Goal: Transaction & Acquisition: Purchase product/service

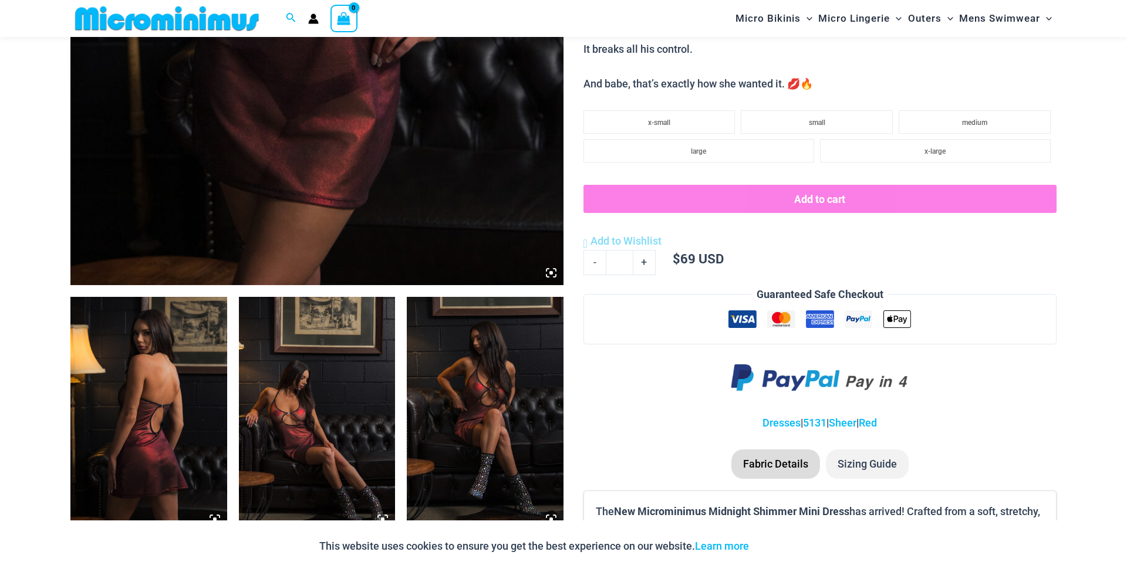
scroll to position [636, 0]
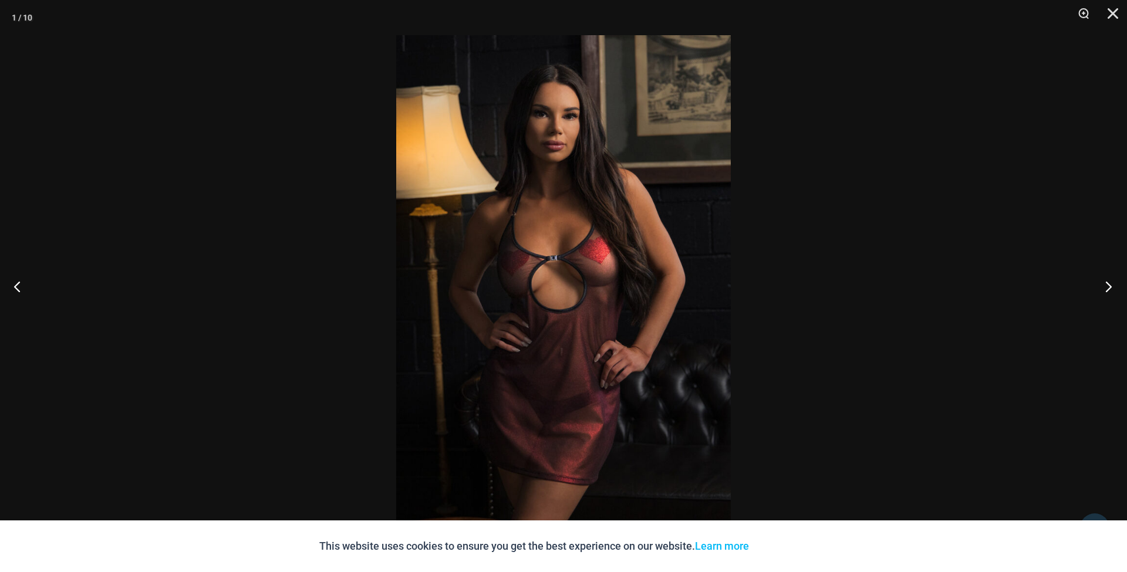
click at [1106, 289] on button "Next" at bounding box center [1105, 286] width 44 height 59
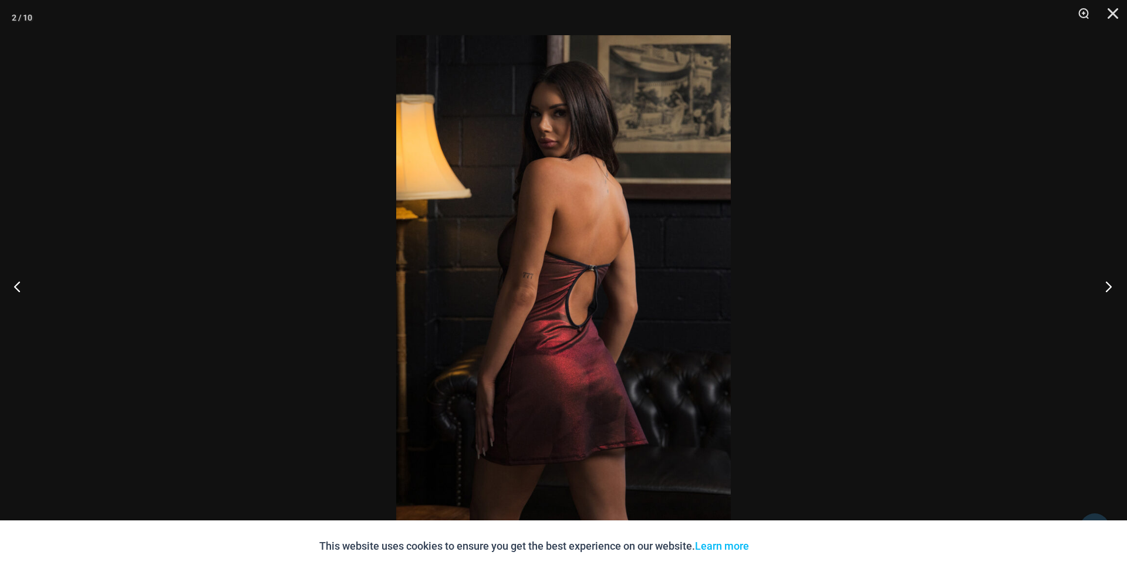
click at [1106, 289] on button "Next" at bounding box center [1105, 286] width 44 height 59
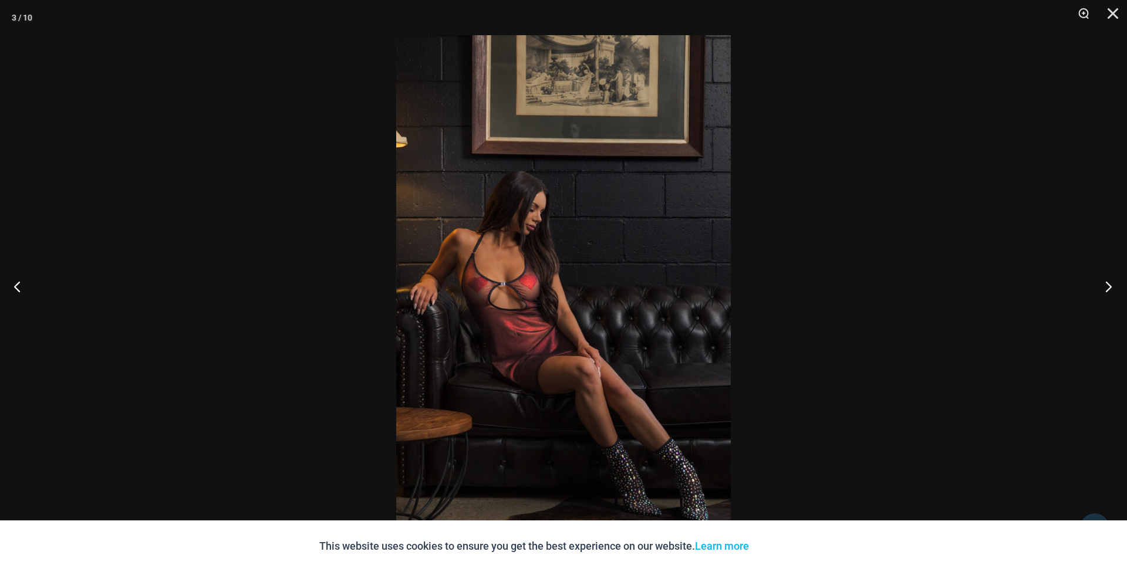
click at [1106, 289] on button "Next" at bounding box center [1105, 286] width 44 height 59
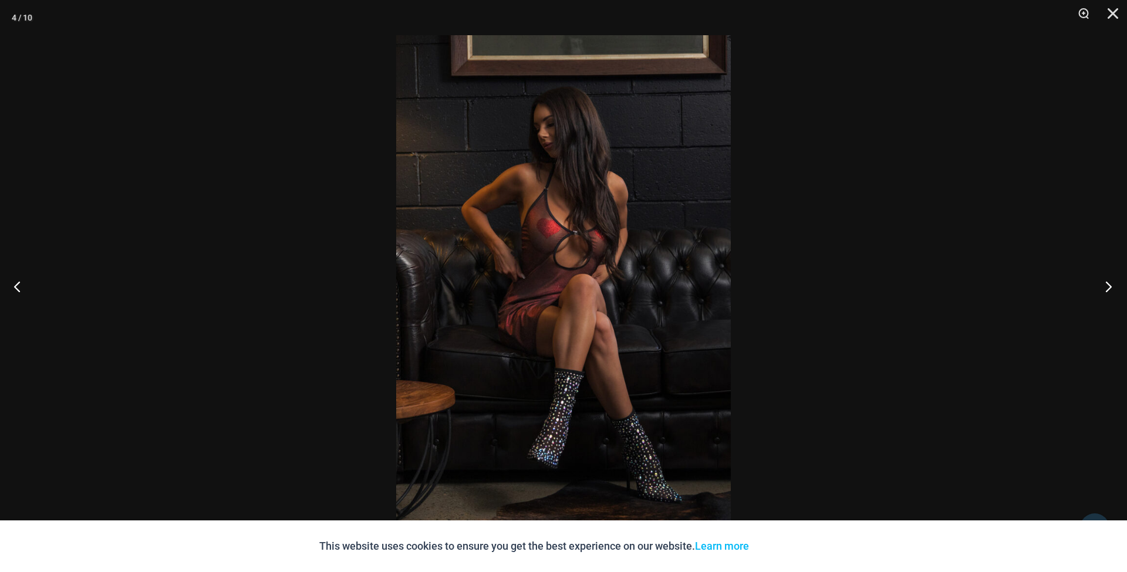
click at [1106, 289] on button "Next" at bounding box center [1105, 286] width 44 height 59
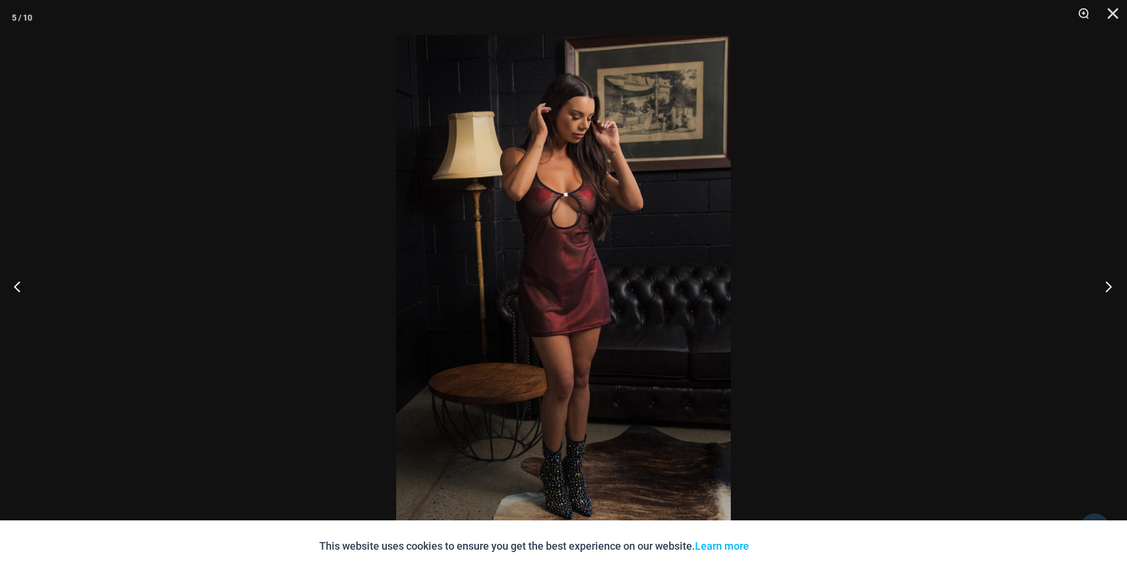
click at [1106, 289] on button "Next" at bounding box center [1105, 286] width 44 height 59
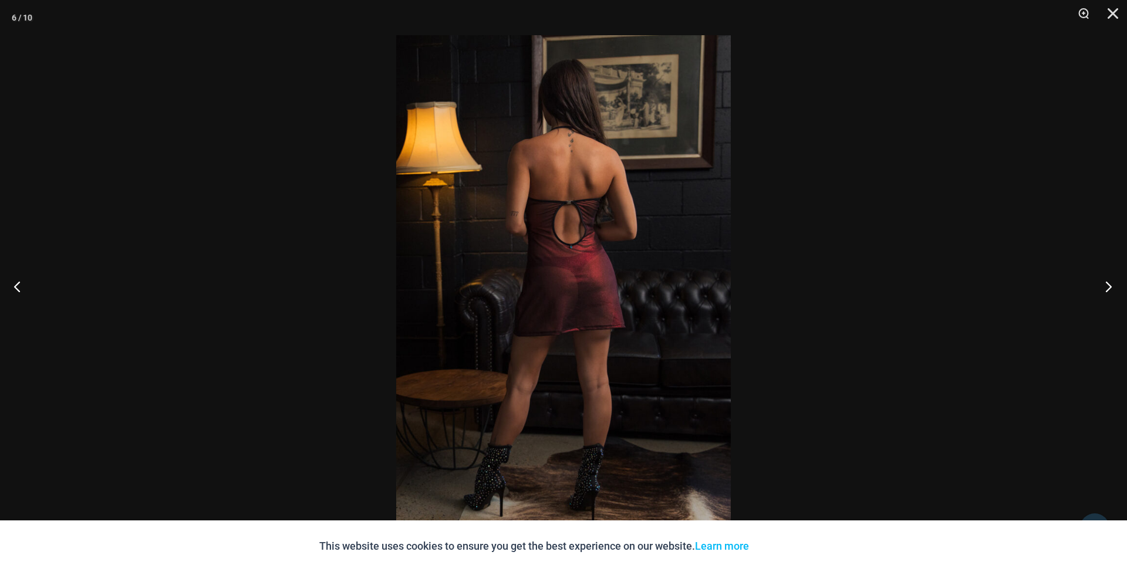
click at [1106, 289] on button "Next" at bounding box center [1105, 286] width 44 height 59
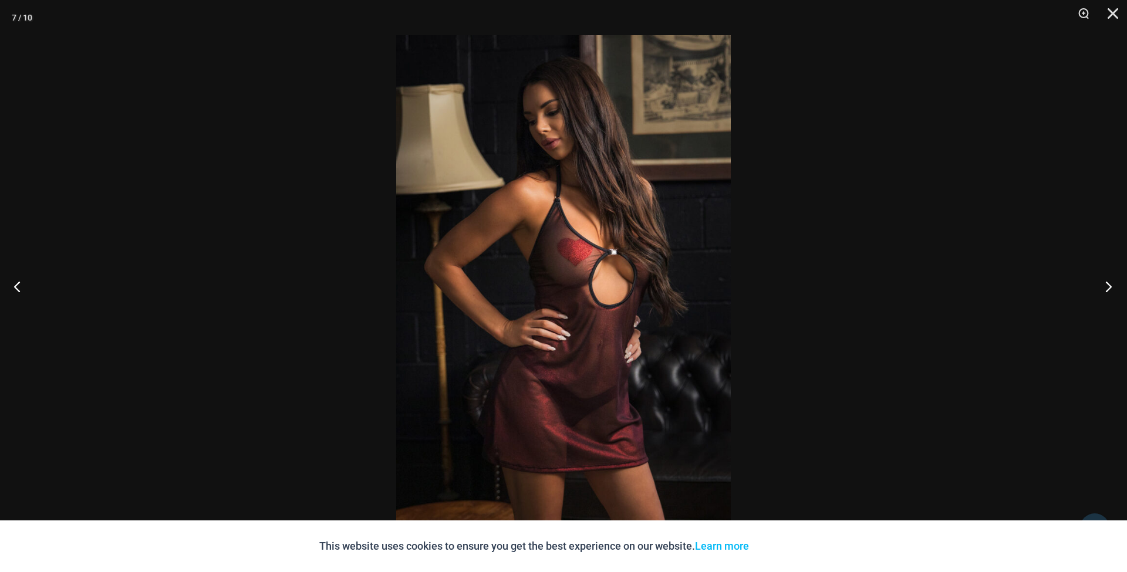
click at [1106, 289] on button "Next" at bounding box center [1105, 286] width 44 height 59
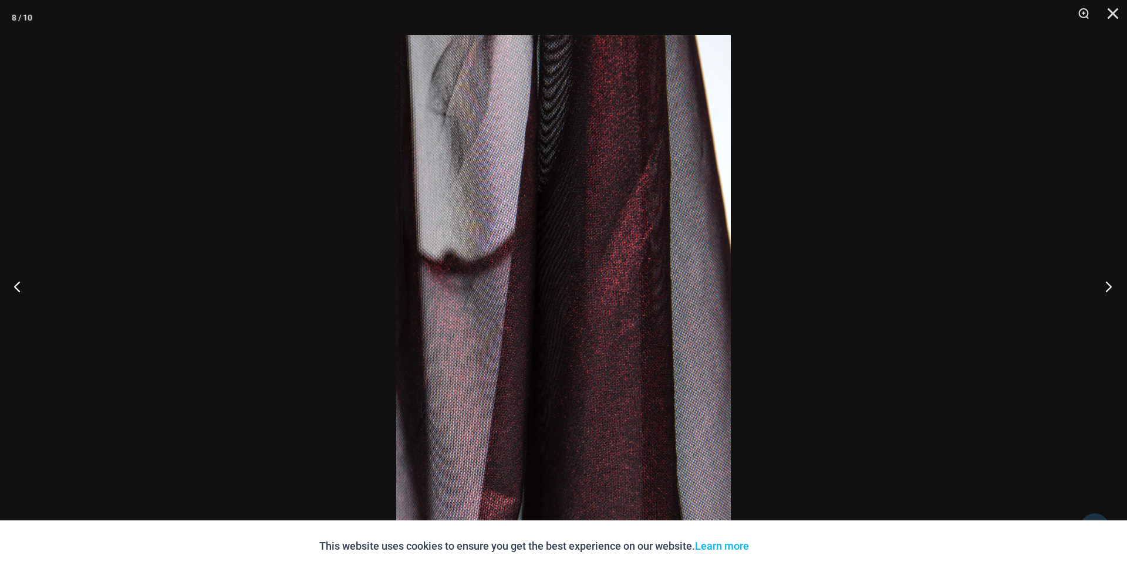
click at [1106, 290] on button "Next" at bounding box center [1105, 286] width 44 height 59
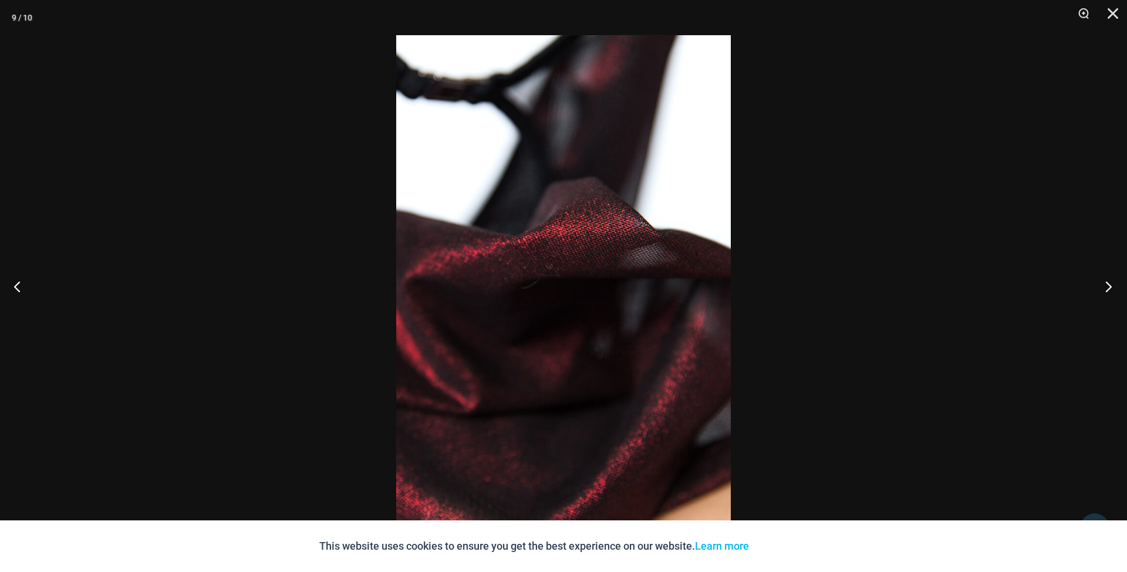
click at [1106, 290] on button "Next" at bounding box center [1105, 286] width 44 height 59
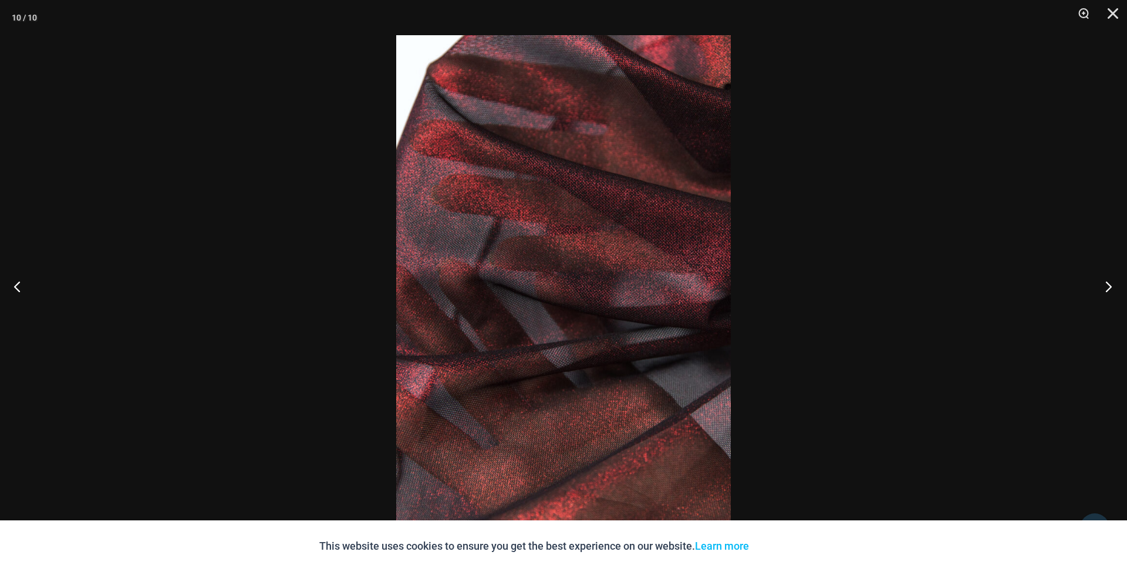
click at [1106, 290] on button "Next" at bounding box center [1105, 286] width 44 height 59
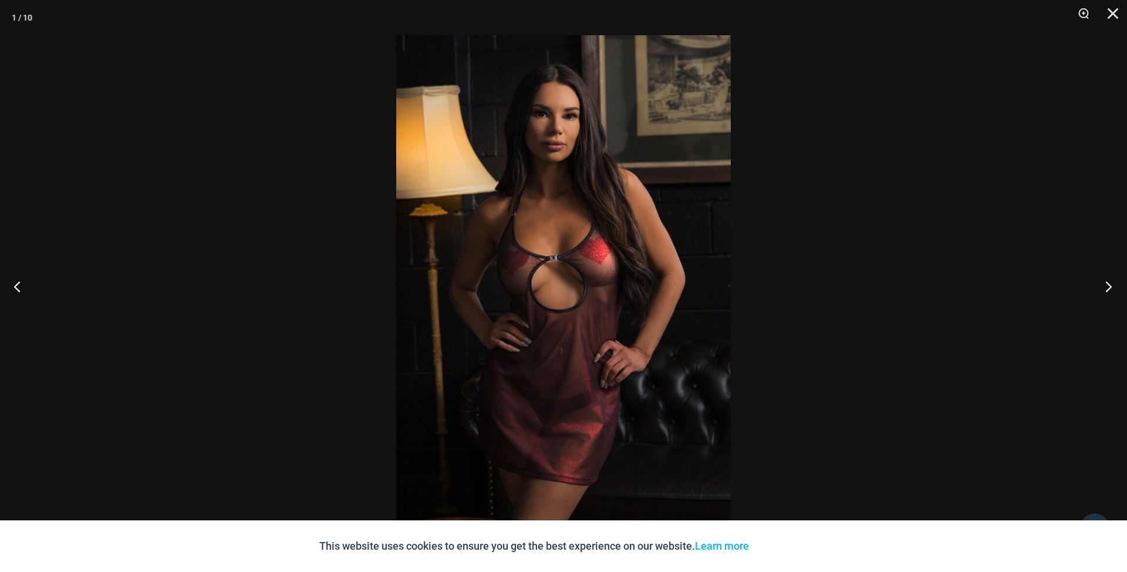
click at [1106, 290] on button "Next" at bounding box center [1105, 286] width 44 height 59
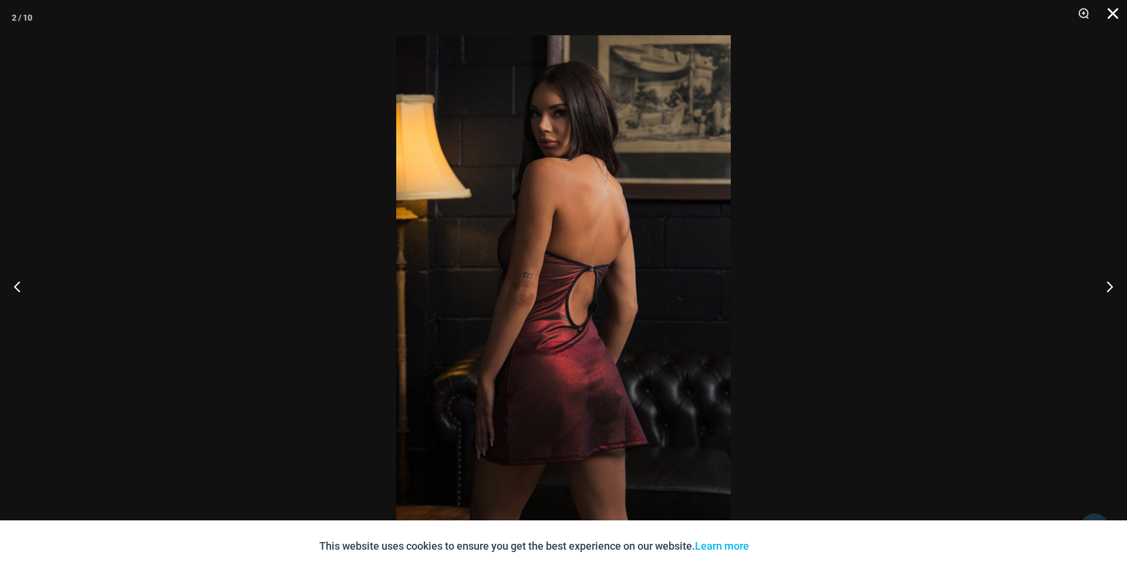
click at [1115, 14] on button "Close" at bounding box center [1108, 17] width 29 height 35
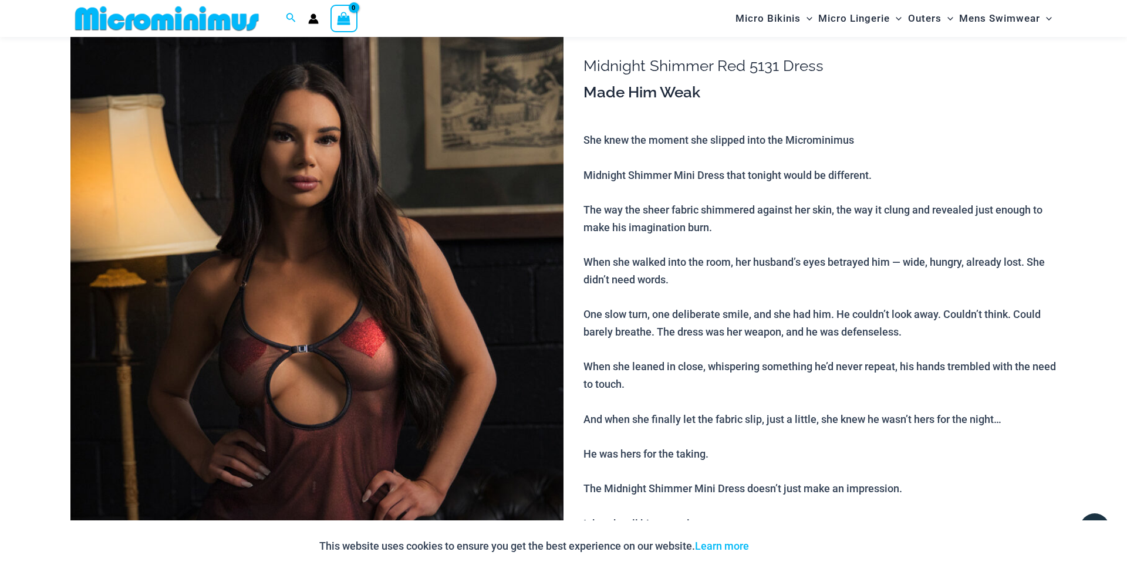
scroll to position [0, 0]
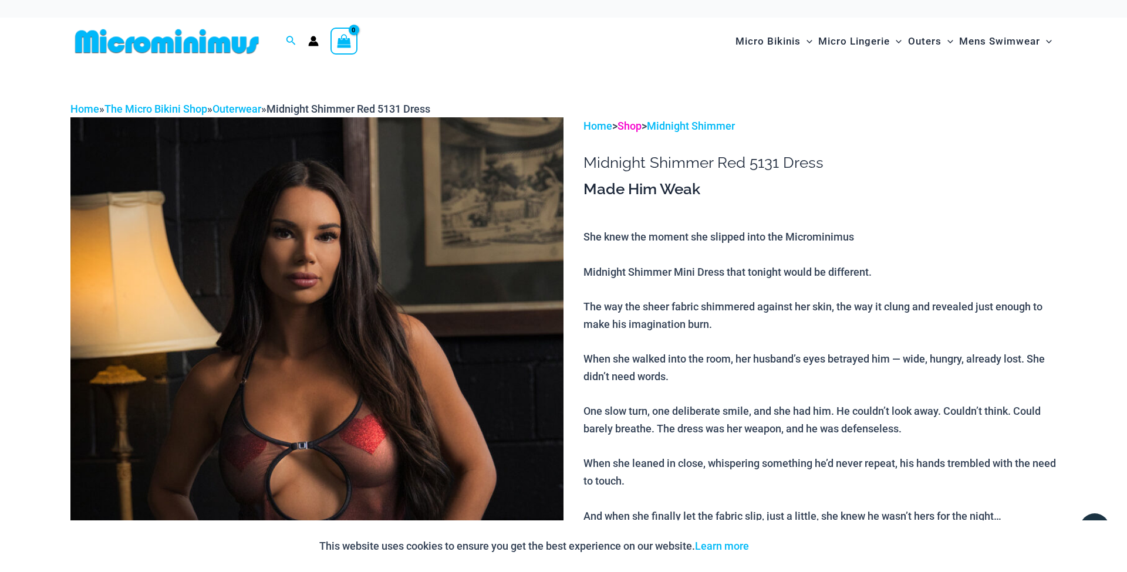
click at [634, 126] on link "Shop" at bounding box center [629, 126] width 24 height 12
click at [242, 104] on link "Outerwear" at bounding box center [236, 109] width 49 height 12
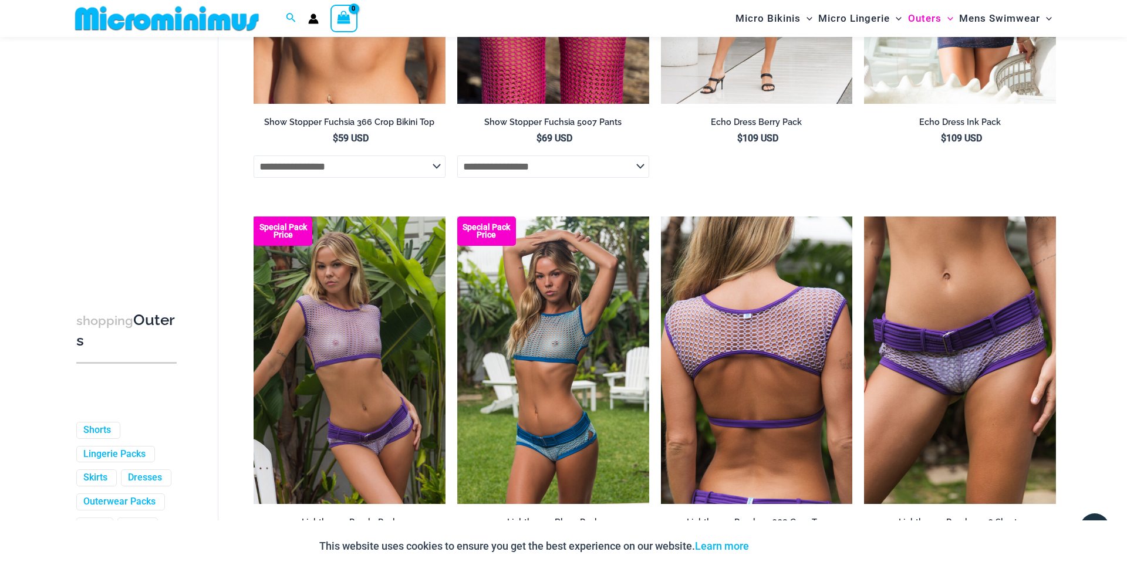
scroll to position [2063, 0]
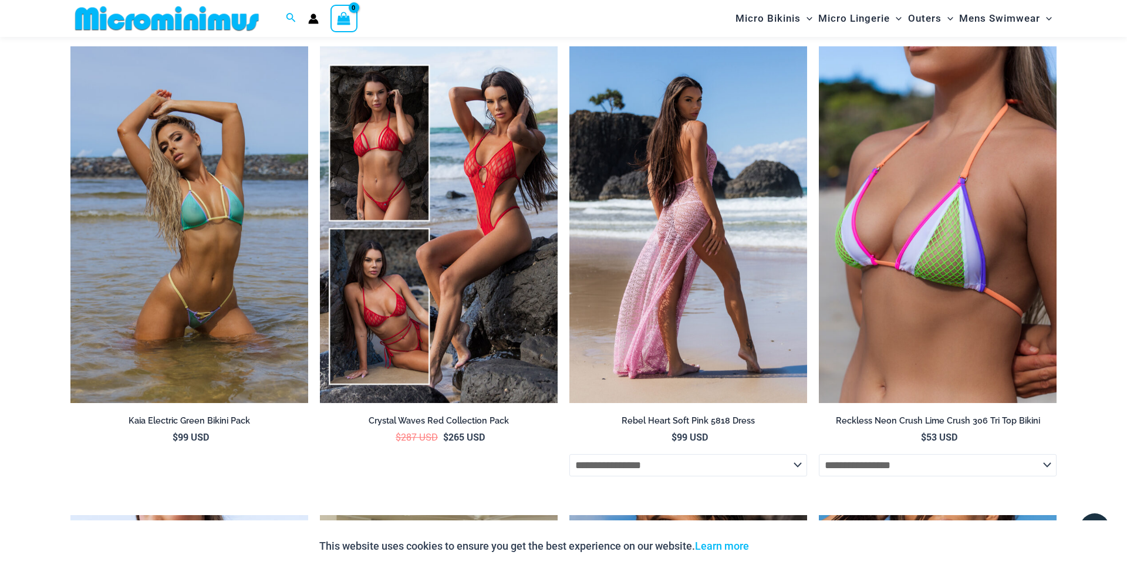
scroll to position [3725, 0]
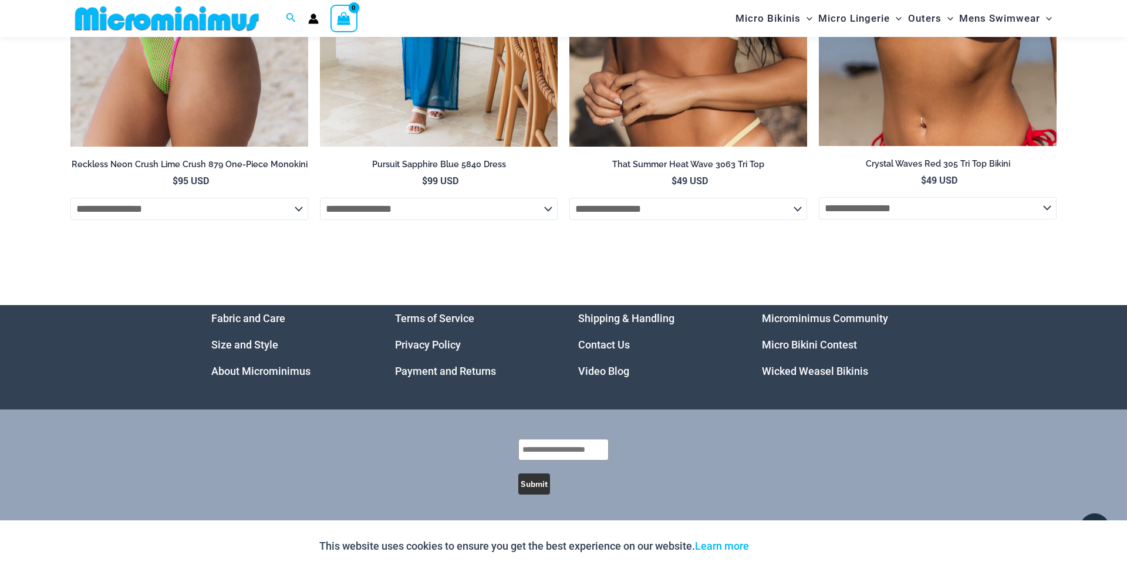
click at [836, 322] on link "Microminimus Community" at bounding box center [825, 318] width 126 height 12
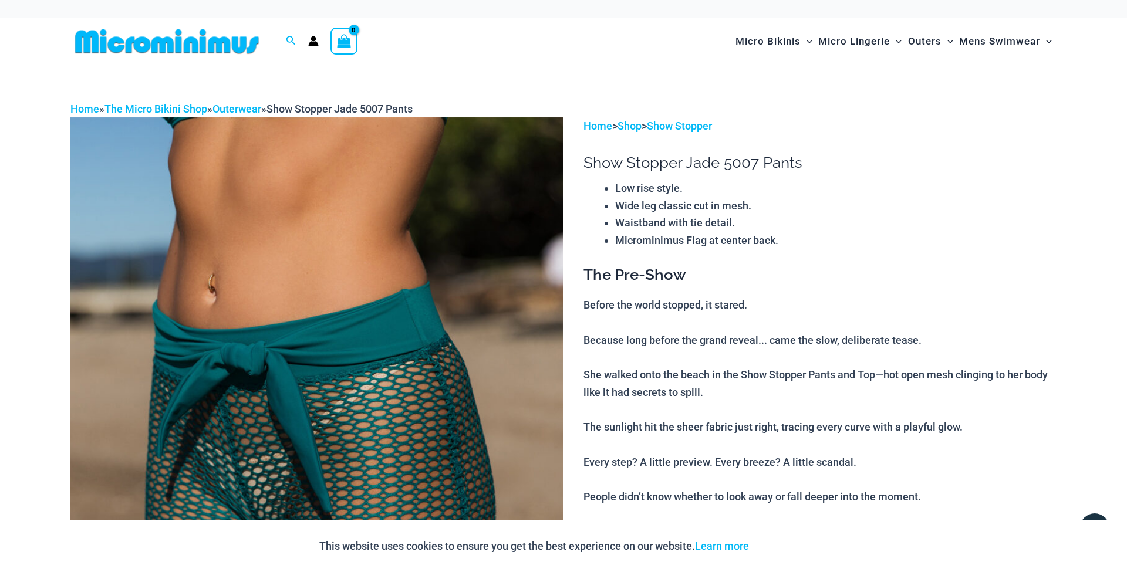
click at [452, 297] on img at bounding box center [316, 487] width 493 height 740
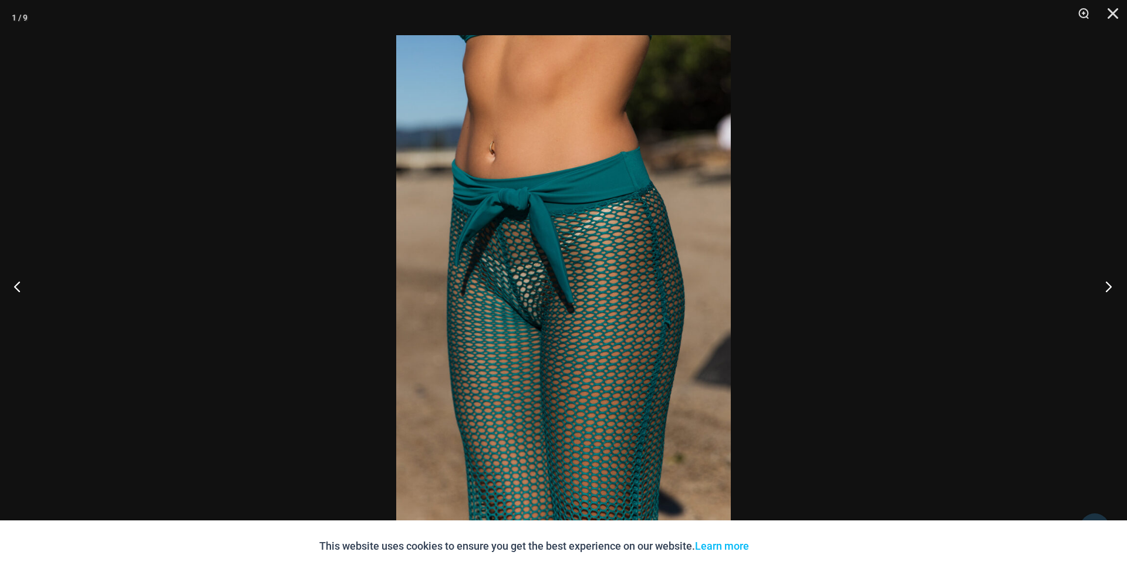
click at [1110, 288] on button "Next" at bounding box center [1105, 286] width 44 height 59
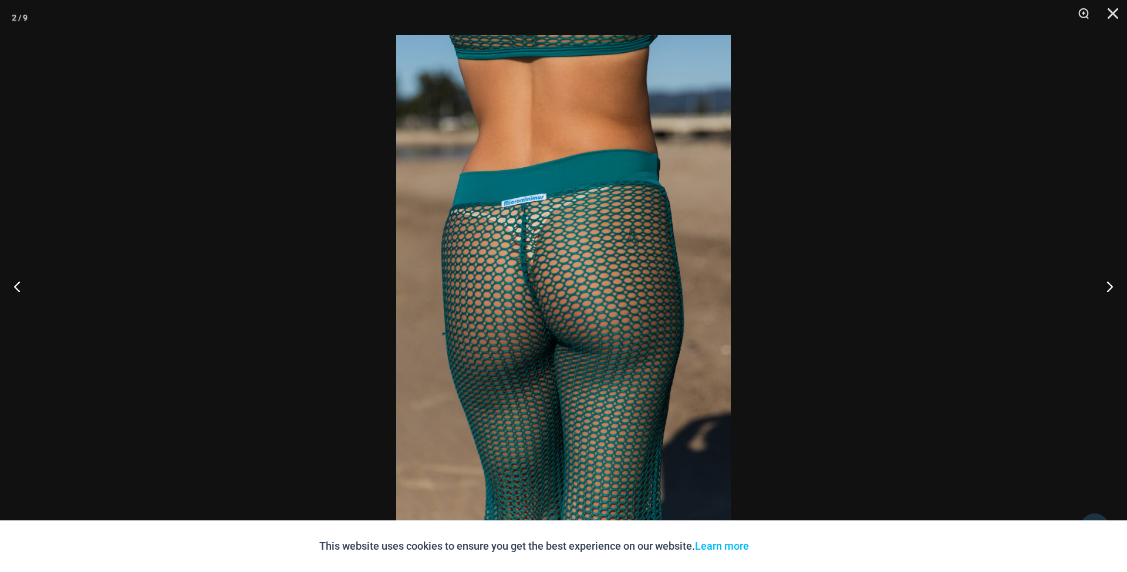
click at [638, 232] on img at bounding box center [563, 286] width 335 height 502
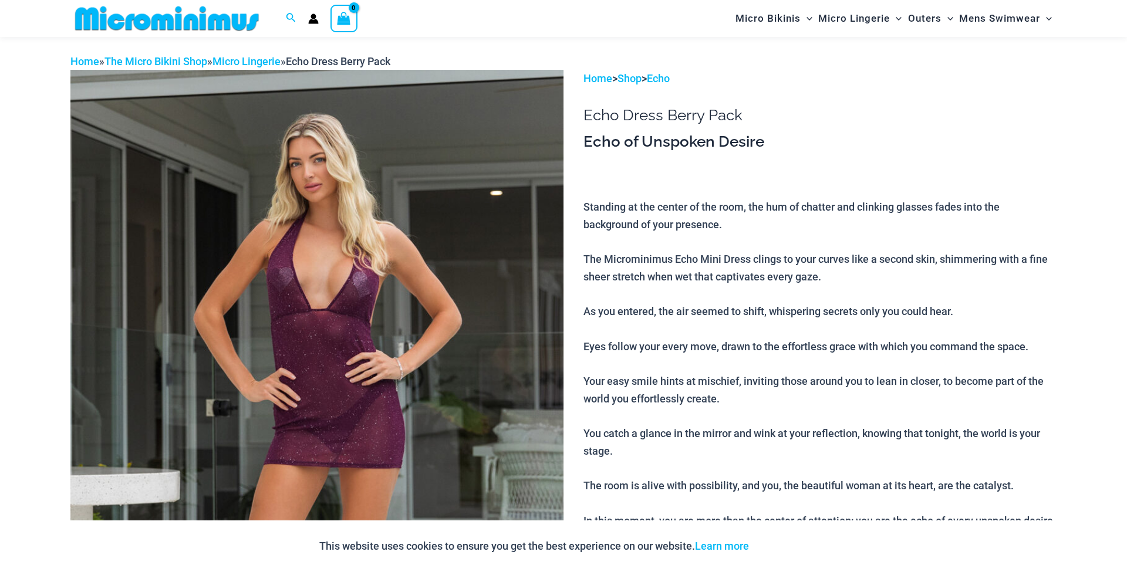
scroll to position [3, 0]
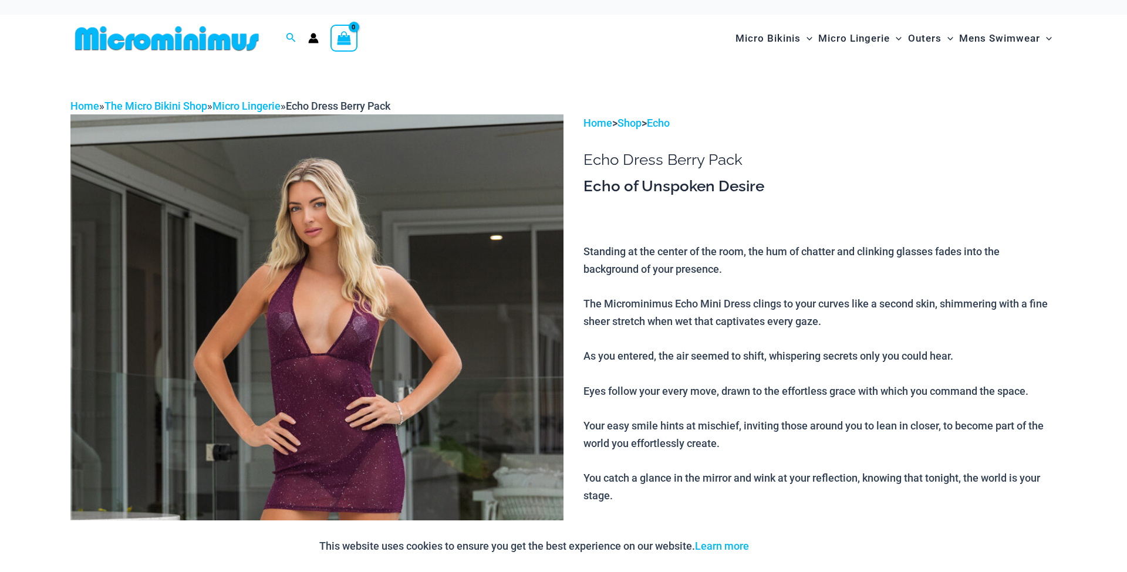
click at [365, 295] on img at bounding box center [316, 484] width 493 height 740
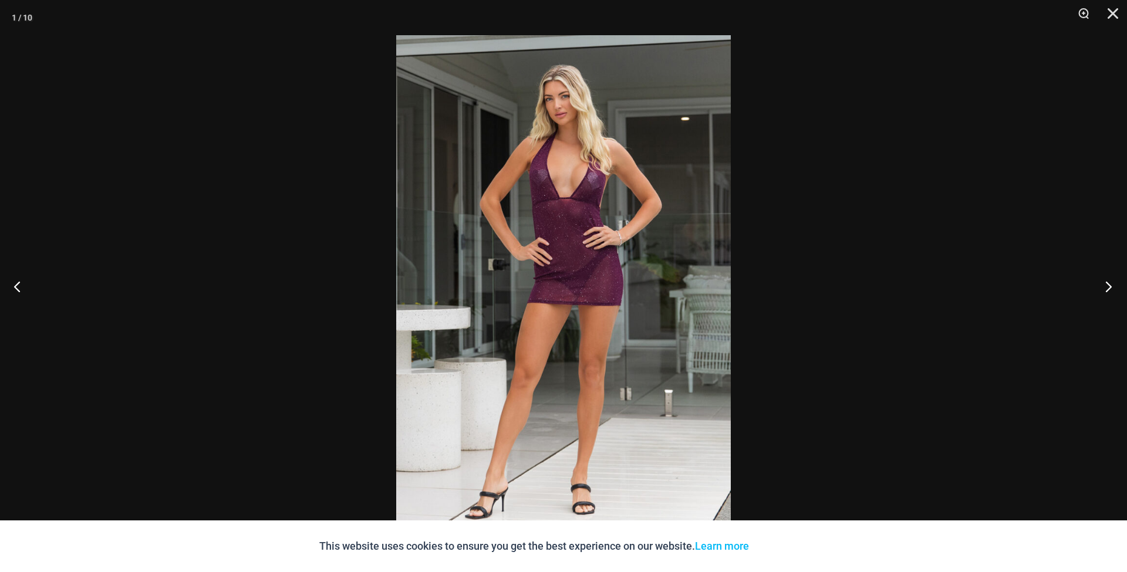
click at [1107, 289] on button "Next" at bounding box center [1105, 286] width 44 height 59
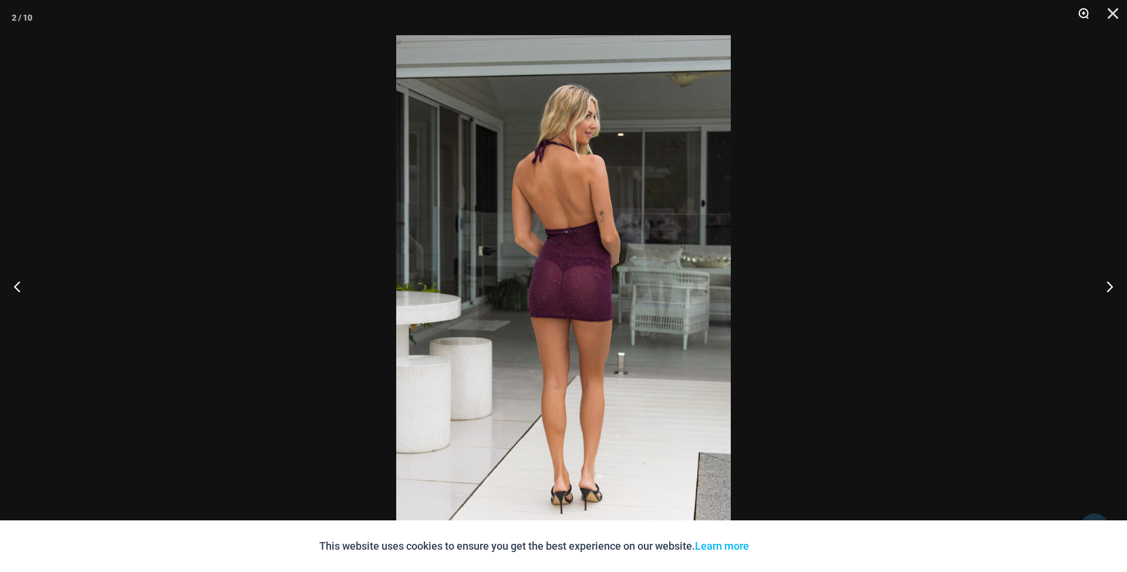
click at [1085, 14] on button "Zoom" at bounding box center [1079, 17] width 29 height 35
